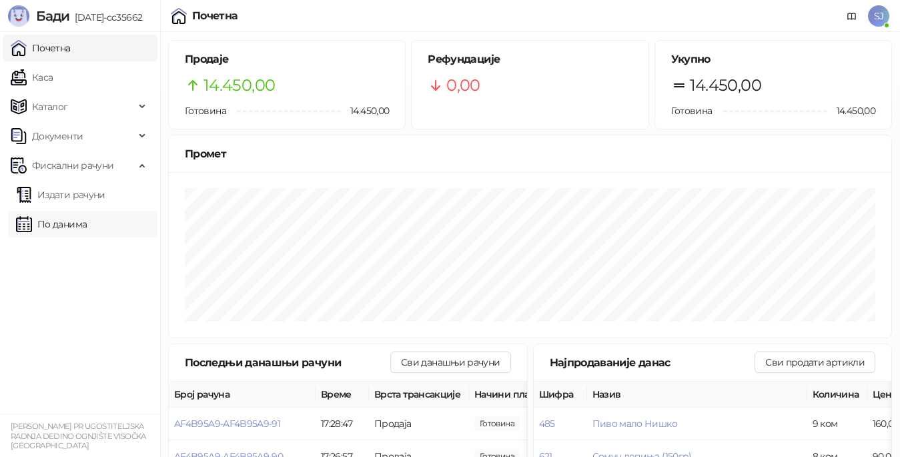
click at [77, 221] on link "По данима" at bounding box center [51, 224] width 71 height 27
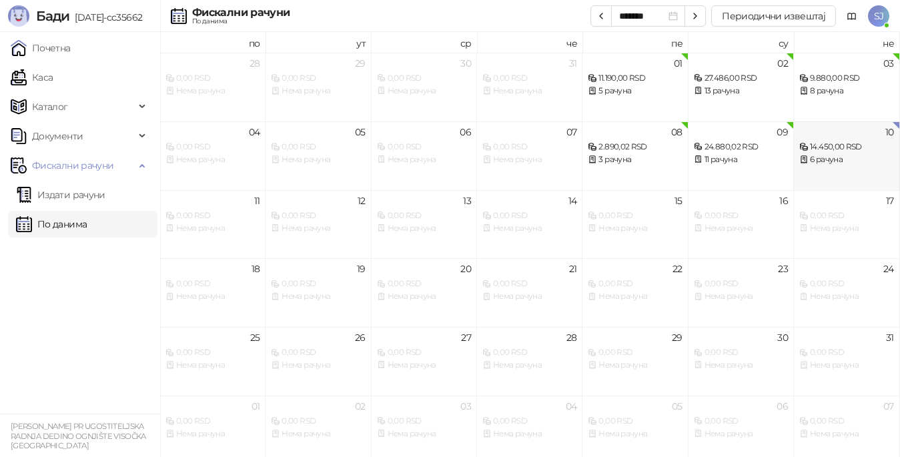
click at [835, 151] on div "14.450,00 RSD" at bounding box center [846, 147] width 94 height 13
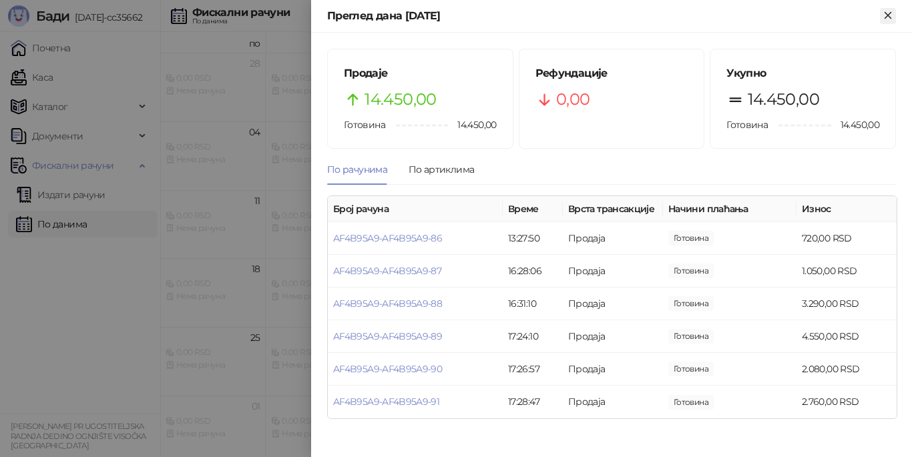
click at [889, 15] on icon "Close" at bounding box center [887, 15] width 12 height 12
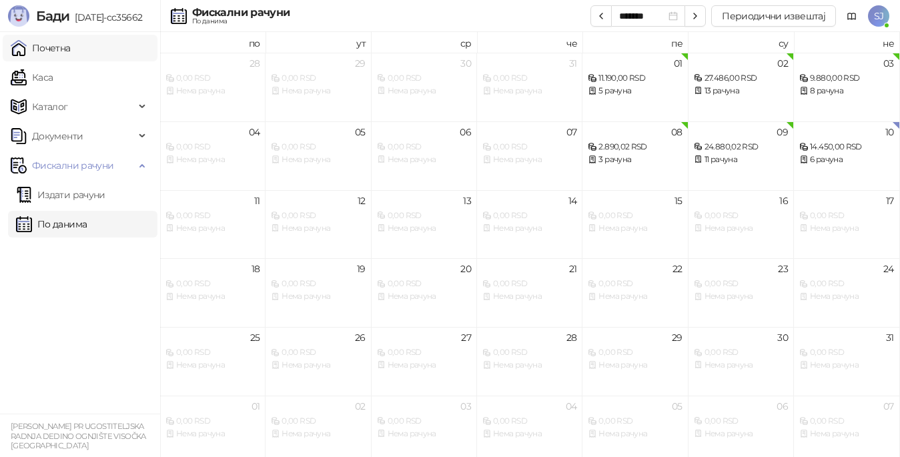
click at [45, 47] on link "Почетна" at bounding box center [41, 48] width 60 height 27
